Goal: Information Seeking & Learning: Find specific fact

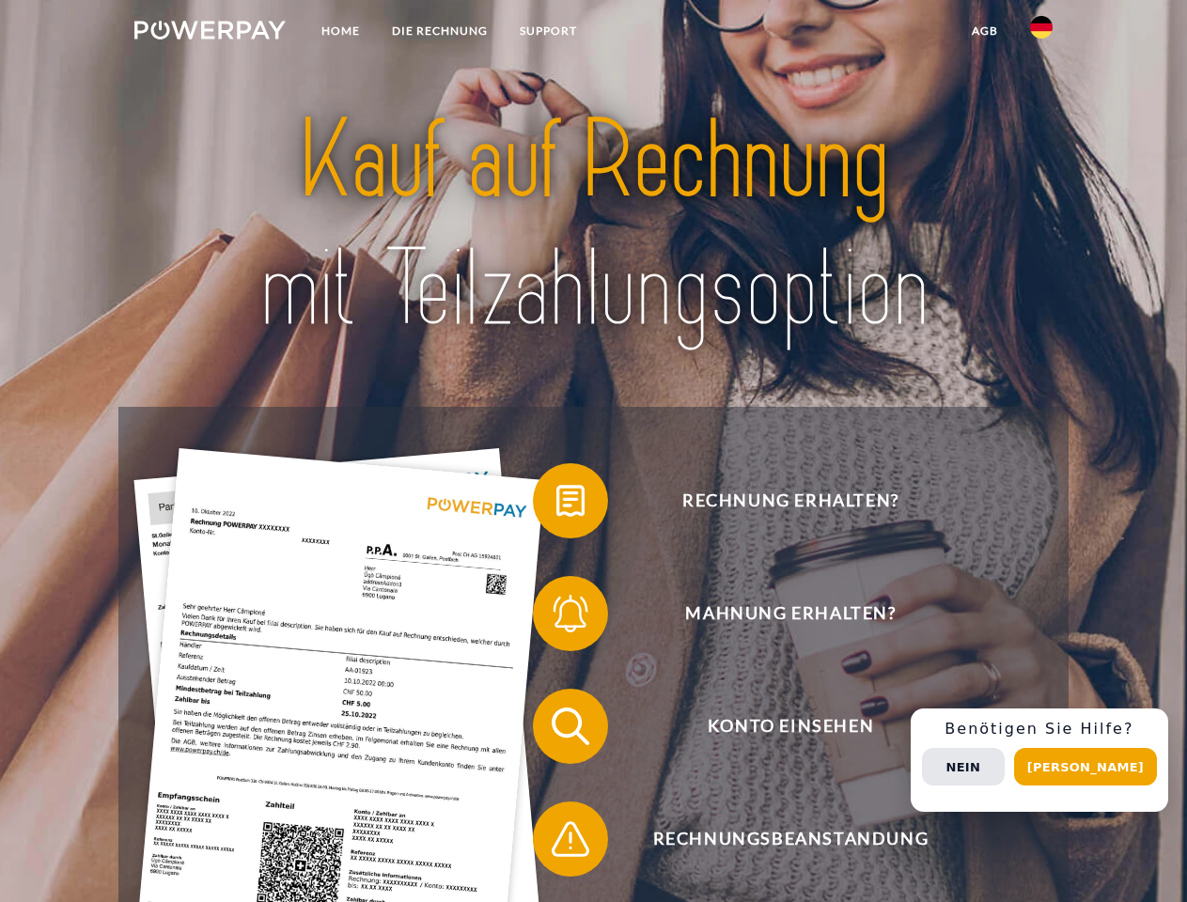
click at [209, 33] on img at bounding box center [209, 30] width 151 height 19
click at [1041, 33] on img at bounding box center [1041, 27] width 23 height 23
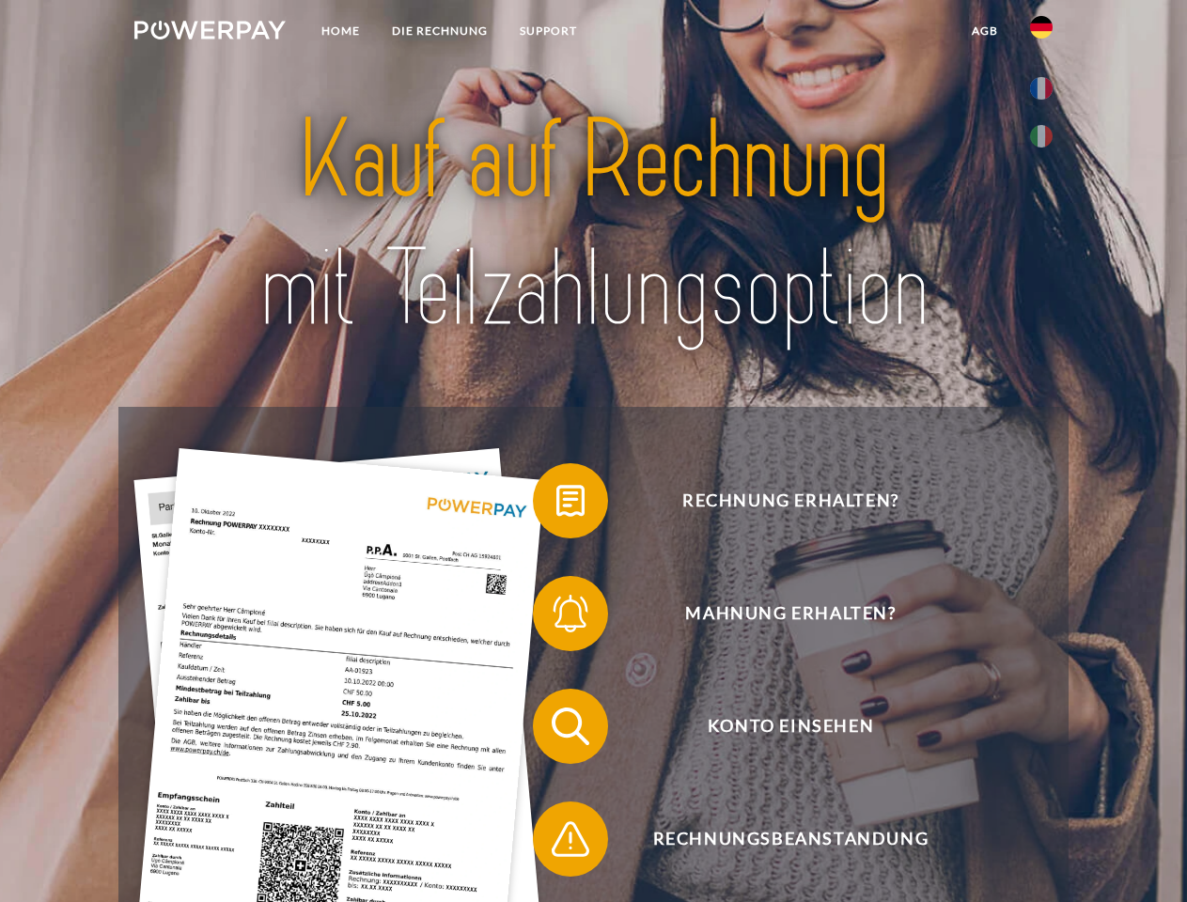
click at [984, 31] on link "agb" at bounding box center [984, 31] width 58 height 34
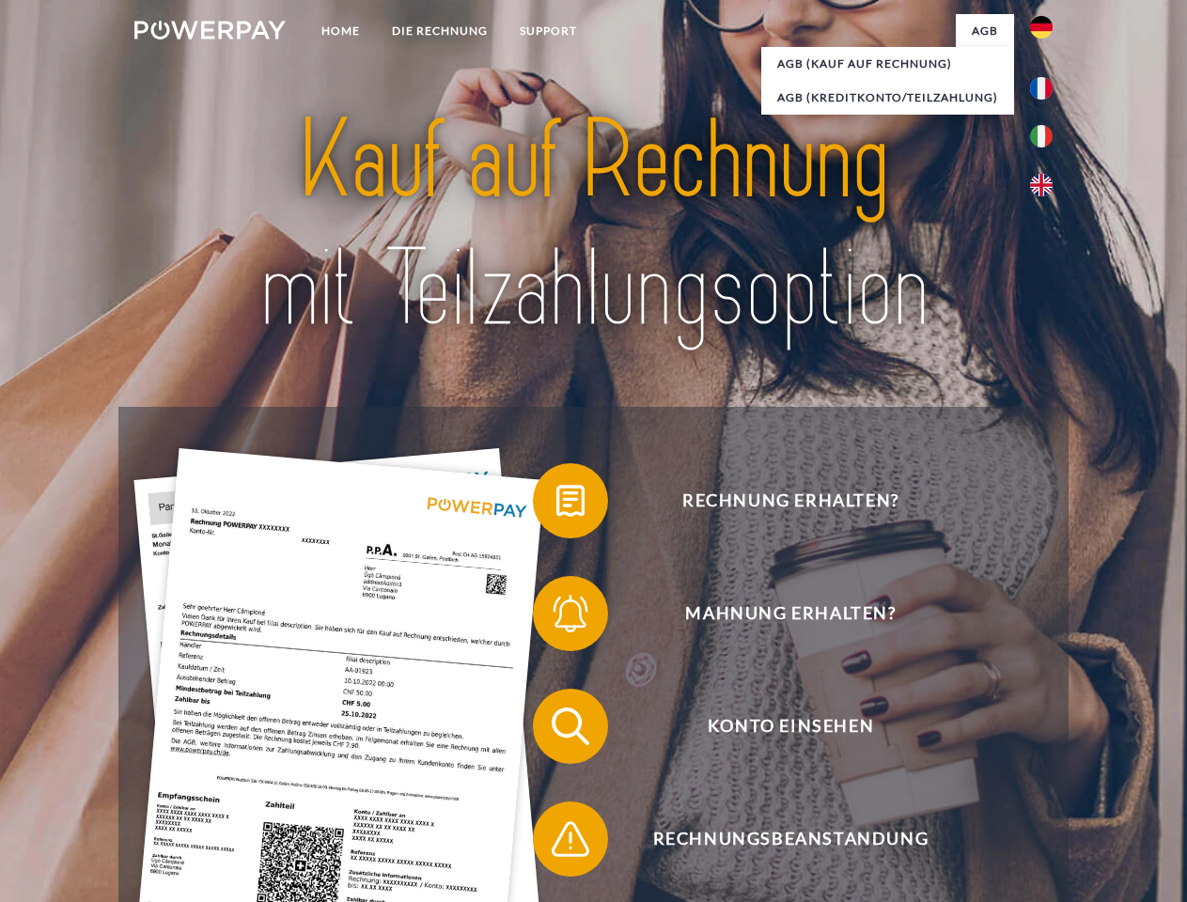
click at [556, 504] on span at bounding box center [542, 501] width 94 height 94
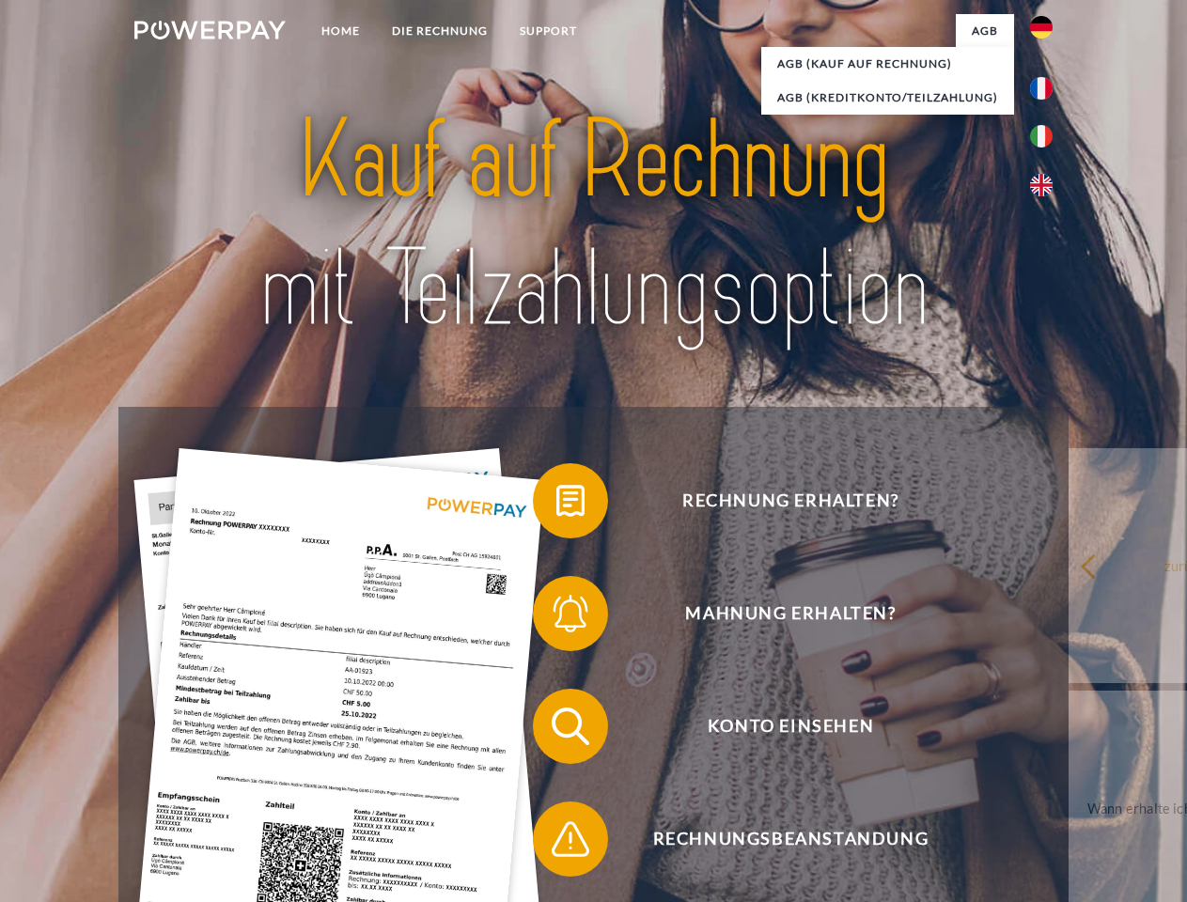
click at [556, 617] on div "Rechnung erhalten? Mahnung erhalten? Konto einsehen" at bounding box center [592, 783] width 949 height 752
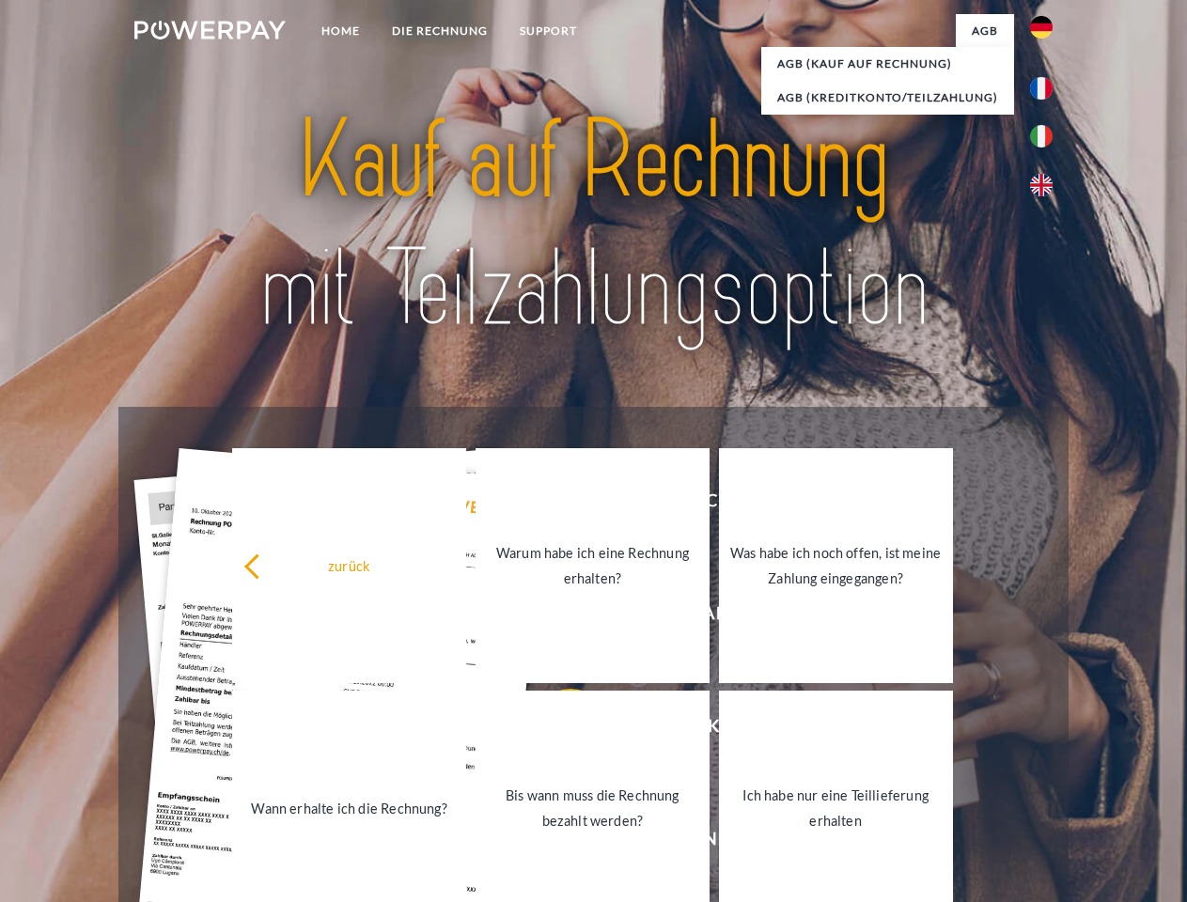
click at [556, 730] on link "Bis wann muss die Rechnung bezahlt werden?" at bounding box center [592, 807] width 234 height 235
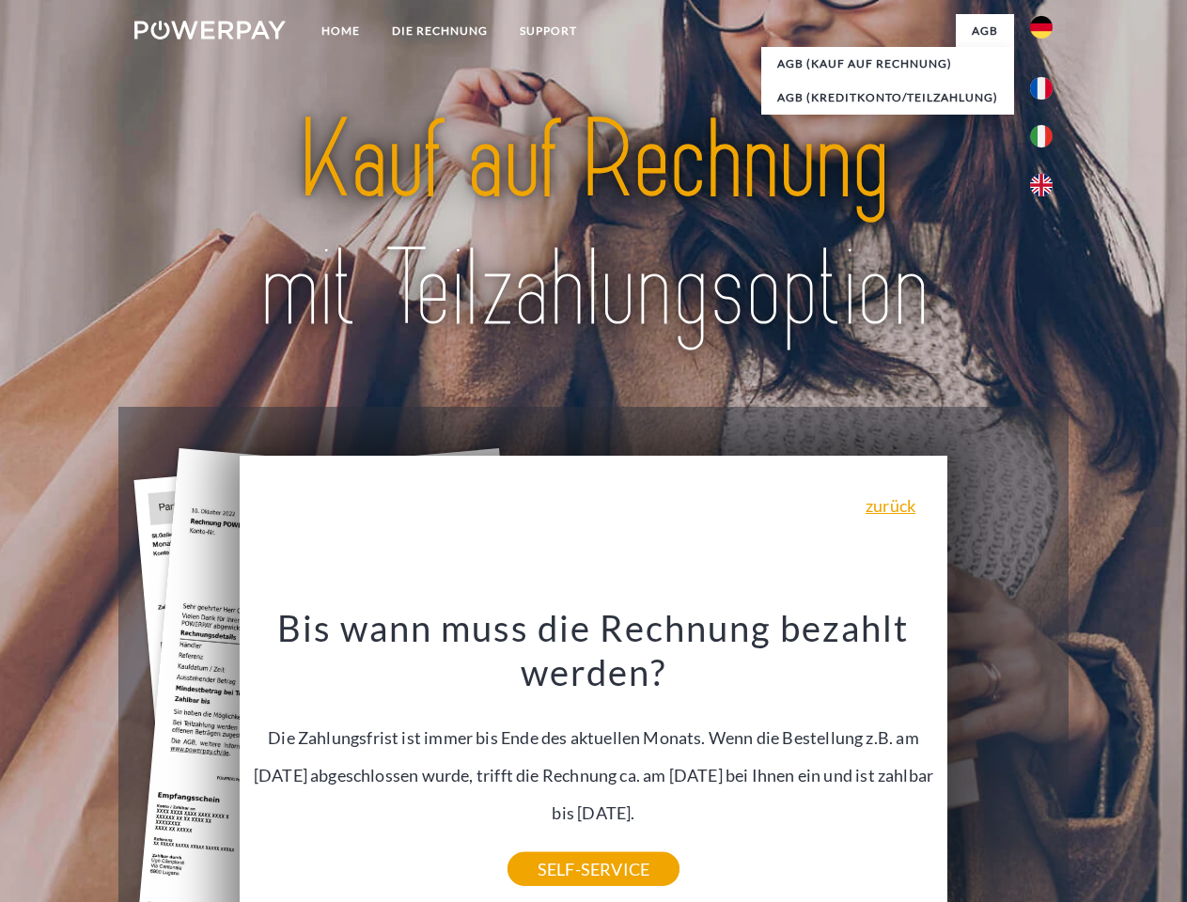
click at [556, 843] on div "Bis wann muss die Rechnung bezahlt werden? Die Zahlungsfrist ist immer bis Ende…" at bounding box center [594, 737] width 686 height 264
click at [1046, 760] on div "Rechnung erhalten? Mahnung erhalten? Konto einsehen" at bounding box center [592, 783] width 949 height 752
click at [1000, 764] on span "Konto einsehen" at bounding box center [790, 726] width 460 height 75
click at [1092, 767] on header "Home DIE RECHNUNG SUPPORT" at bounding box center [593, 648] width 1187 height 1297
